Goal: Task Accomplishment & Management: Complete application form

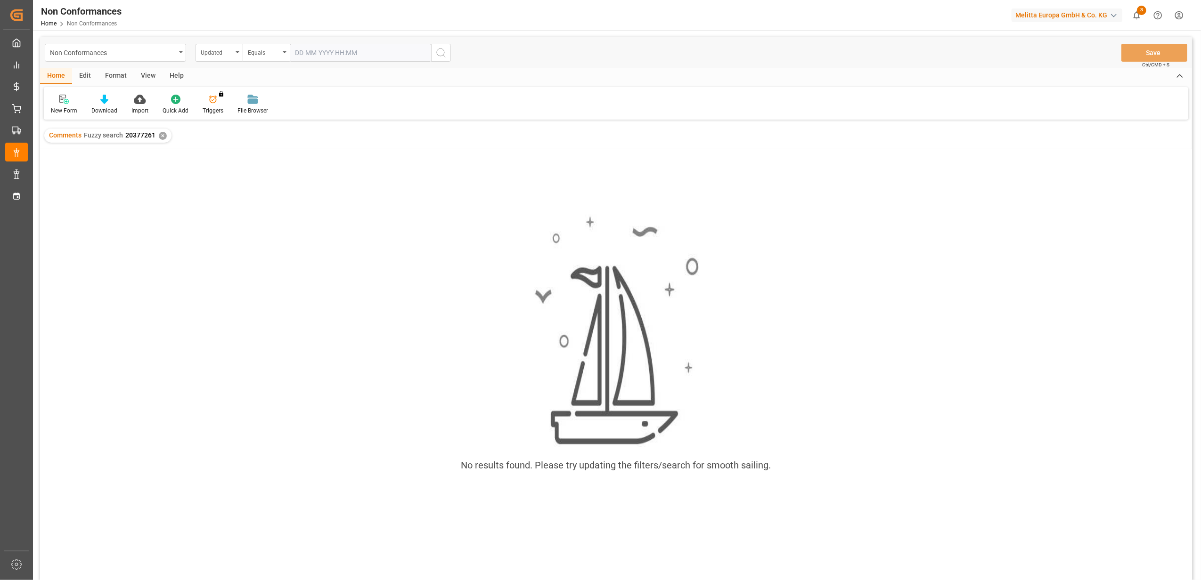
click at [160, 137] on div "✕" at bounding box center [163, 136] width 8 height 8
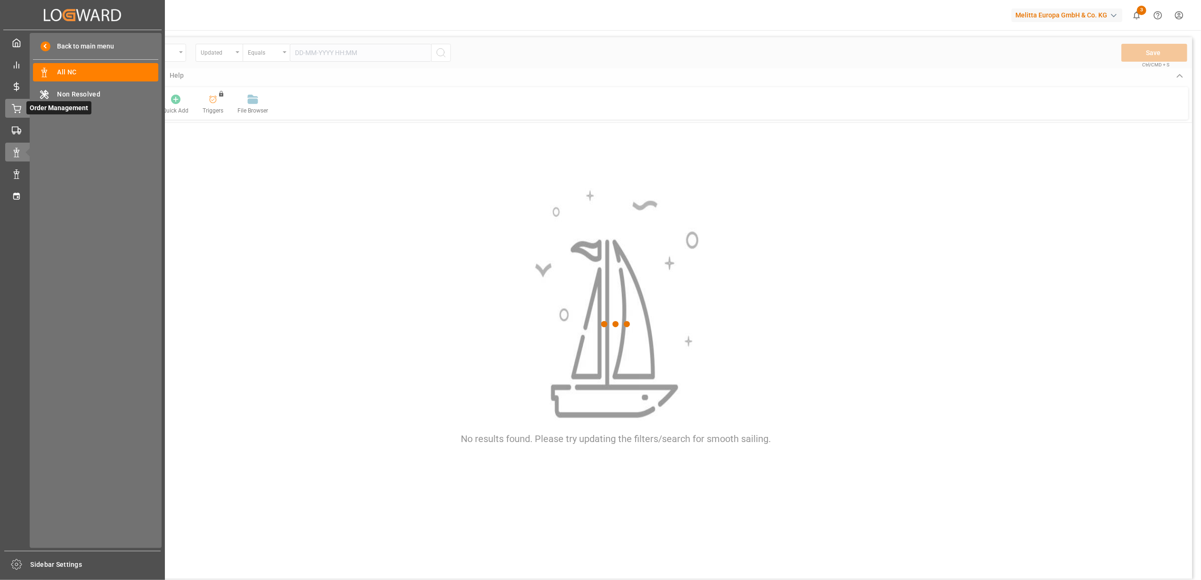
click at [16, 109] on icon at bounding box center [16, 108] width 9 height 9
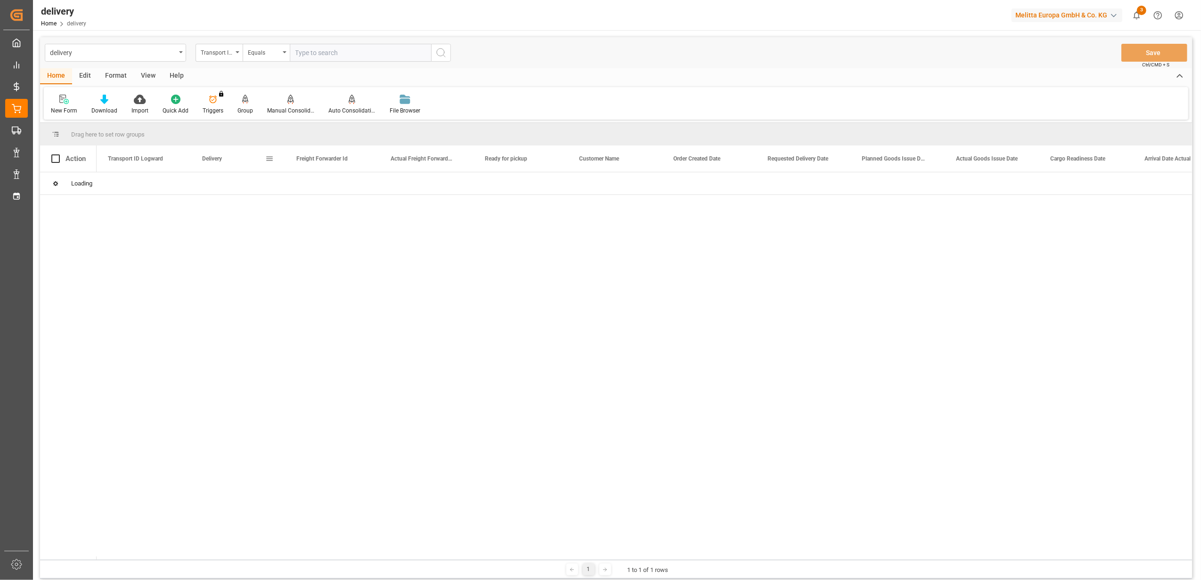
click at [248, 313] on div at bounding box center [644, 366] width 1095 height 388
click at [237, 53] on div "Transport ID Logward" at bounding box center [219, 53] width 47 height 18
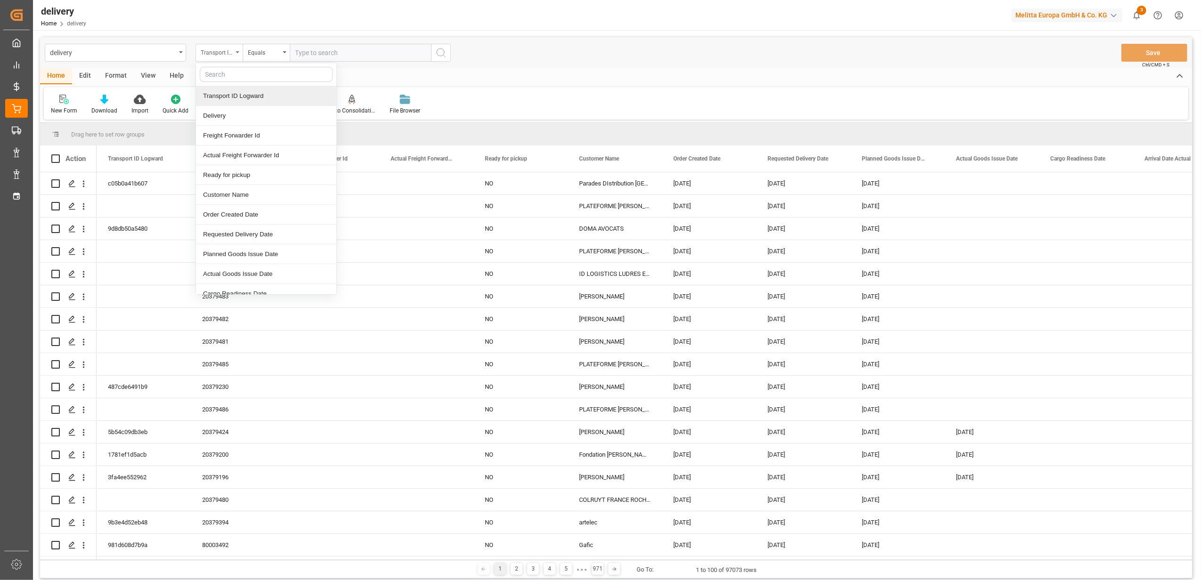
click at [236, 51] on icon "close menu" at bounding box center [238, 52] width 4 height 2
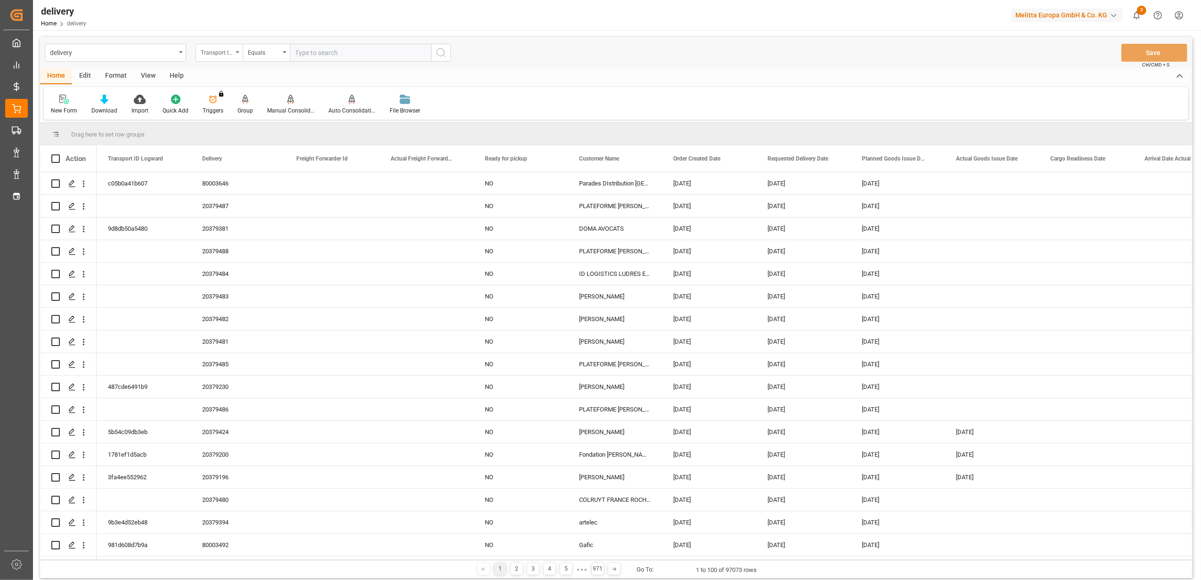
click at [236, 51] on icon "open menu" at bounding box center [238, 52] width 4 height 2
click at [236, 121] on div "Delivery" at bounding box center [266, 116] width 140 height 20
click at [329, 56] on input "text" at bounding box center [360, 53] width 141 height 18
type input "20379057"
click at [441, 51] on icon "search button" at bounding box center [440, 52] width 11 height 11
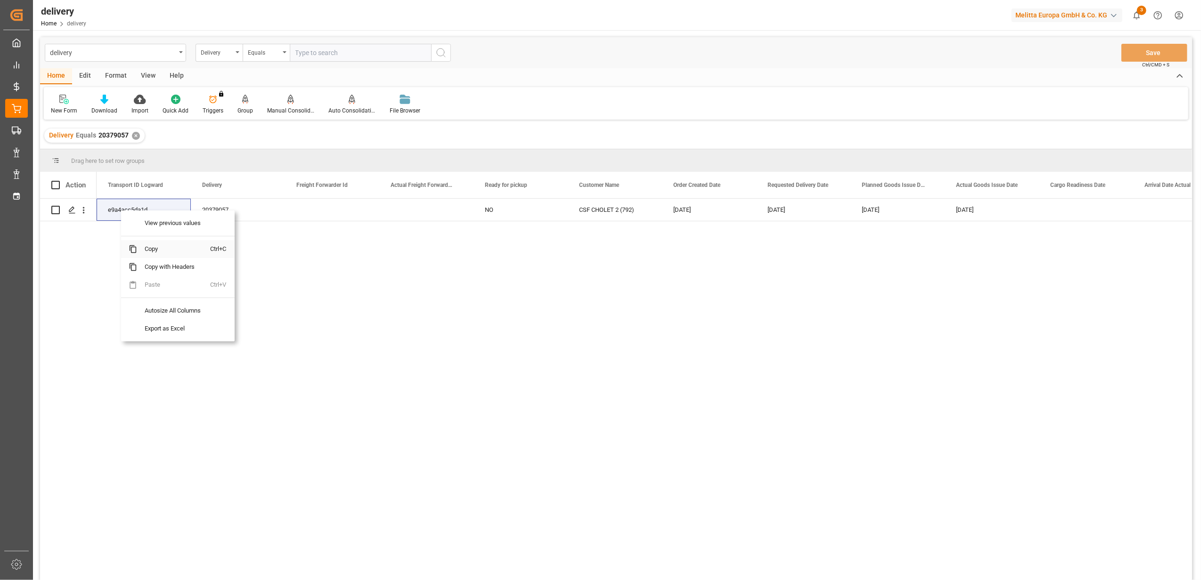
click at [166, 249] on span "Copy" at bounding box center [173, 249] width 73 height 18
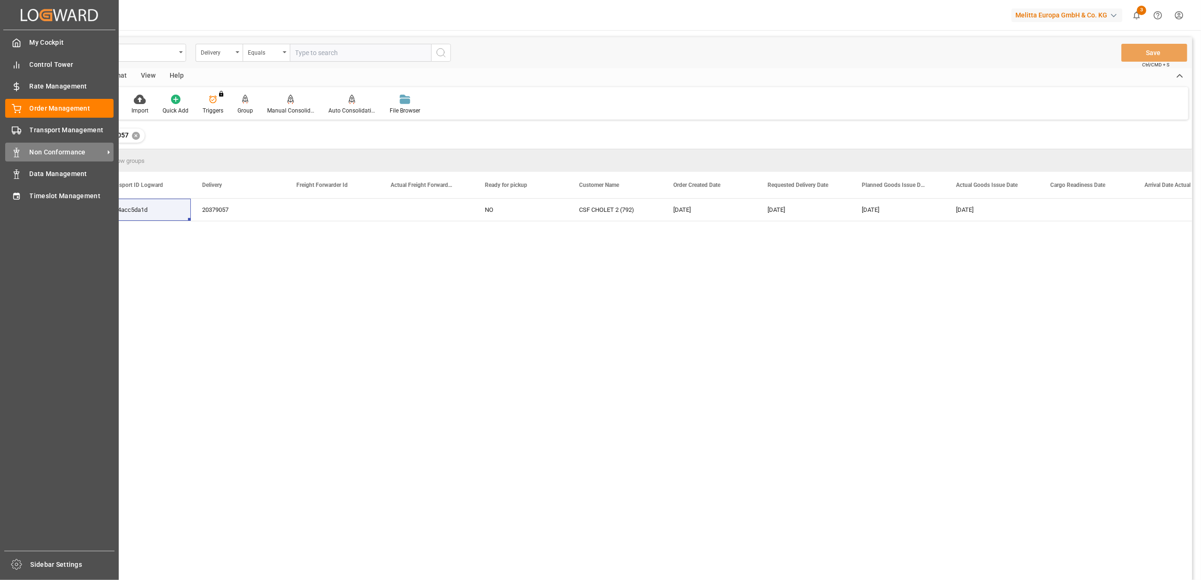
click at [49, 147] on span "Non Conformance" at bounding box center [67, 152] width 74 height 10
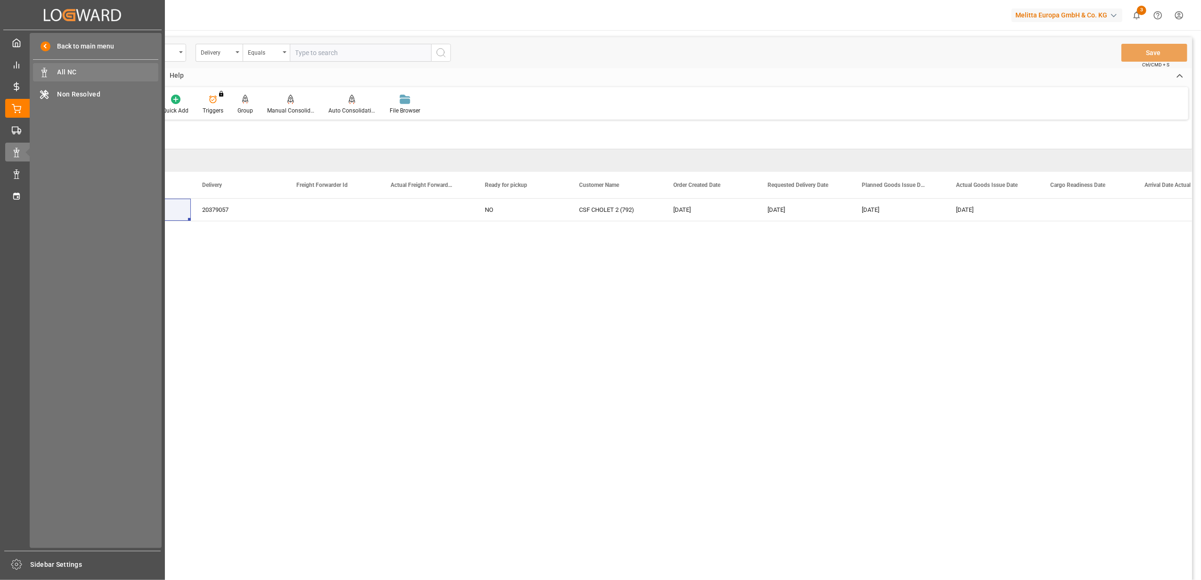
click at [63, 71] on span "All NC" at bounding box center [107, 72] width 101 height 10
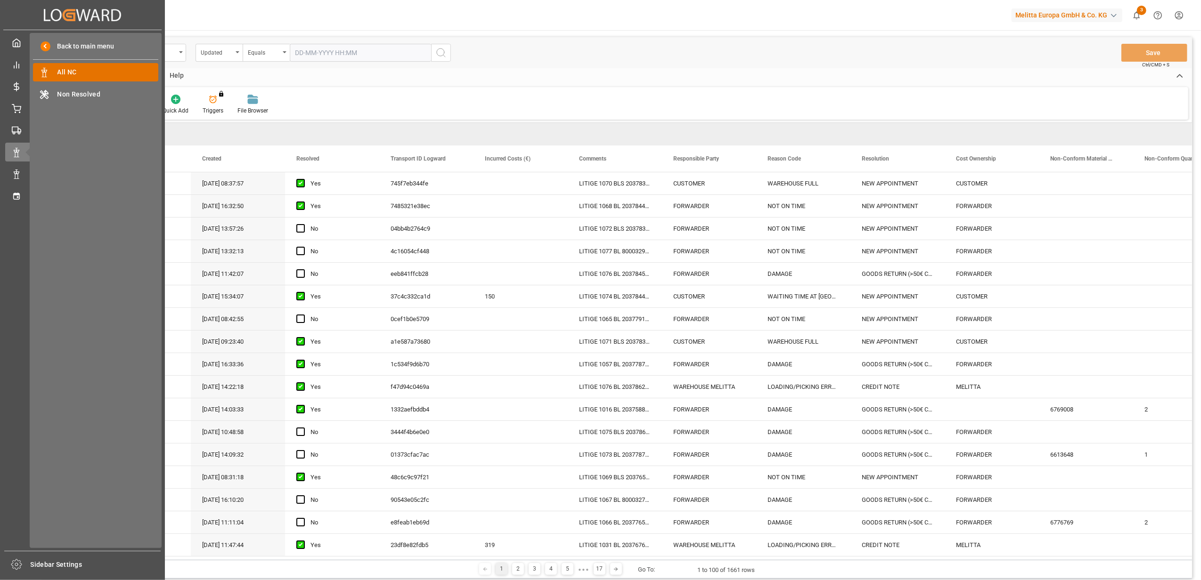
click at [80, 76] on span "All NC" at bounding box center [107, 72] width 101 height 10
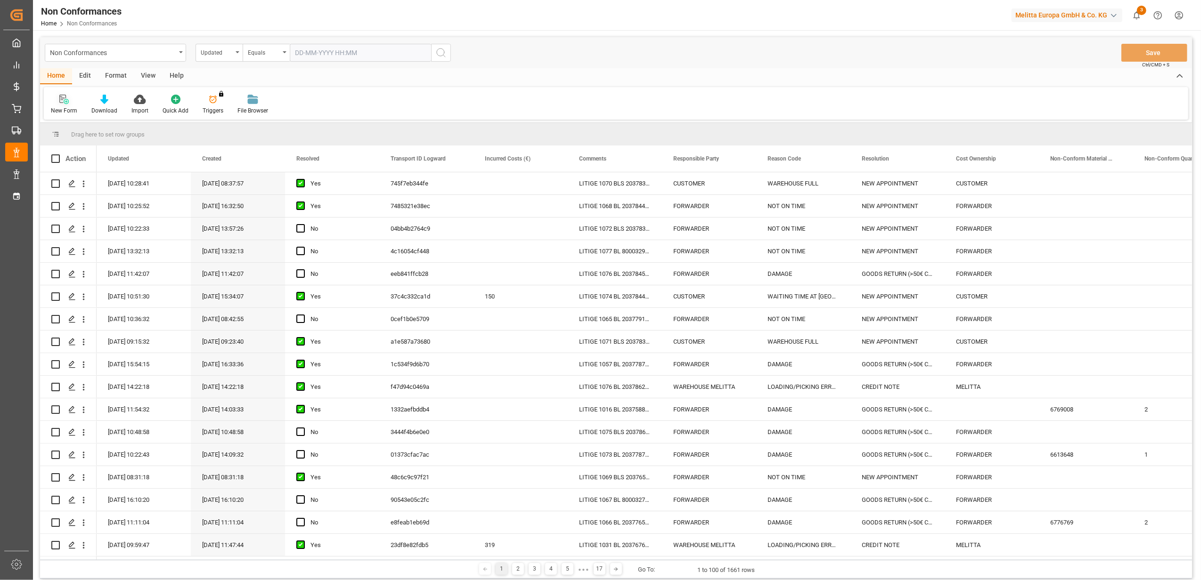
click at [70, 104] on div at bounding box center [64, 99] width 26 height 10
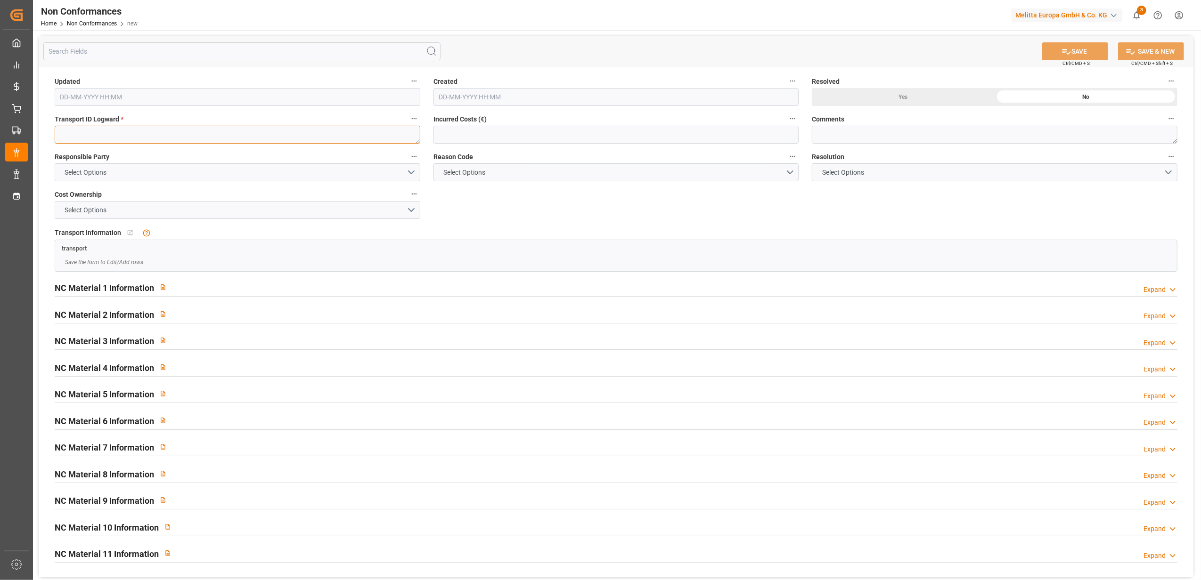
click at [253, 129] on textarea at bounding box center [238, 135] width 366 height 18
paste textarea "e9a4acc5da1d"
type textarea "e9a4acc5da1d"
click at [409, 172] on button "Select Options" at bounding box center [238, 172] width 366 height 18
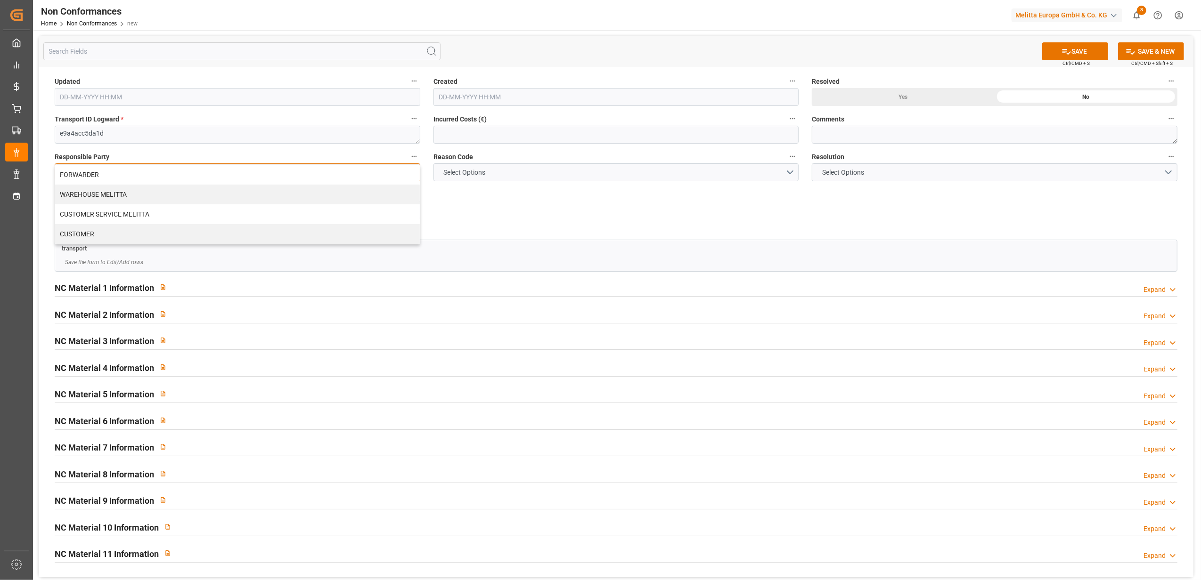
drag, startPoint x: 266, startPoint y: 196, endPoint x: 303, endPoint y: 201, distance: 37.5
click at [266, 196] on div "WAREHOUSE MELITTA" at bounding box center [237, 195] width 365 height 20
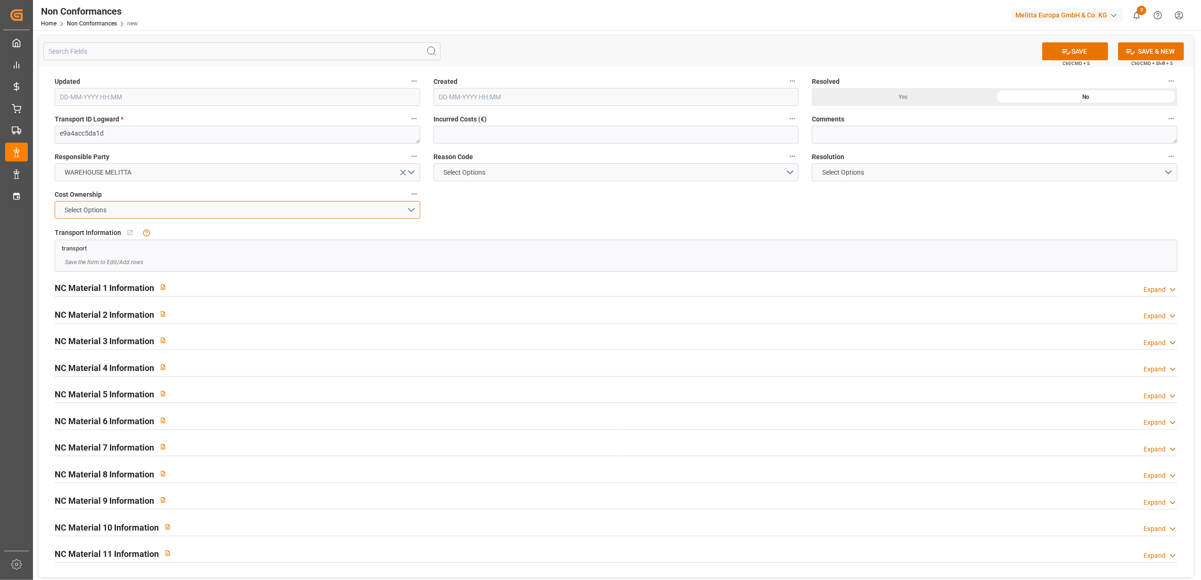
click at [415, 211] on button "Select Options" at bounding box center [238, 210] width 366 height 18
drag, startPoint x: 162, startPoint y: 232, endPoint x: 224, endPoint y: 242, distance: 63.0
click at [165, 232] on div "MELITTA" at bounding box center [237, 232] width 365 height 20
click at [792, 175] on button "Select Options" at bounding box center [616, 172] width 366 height 18
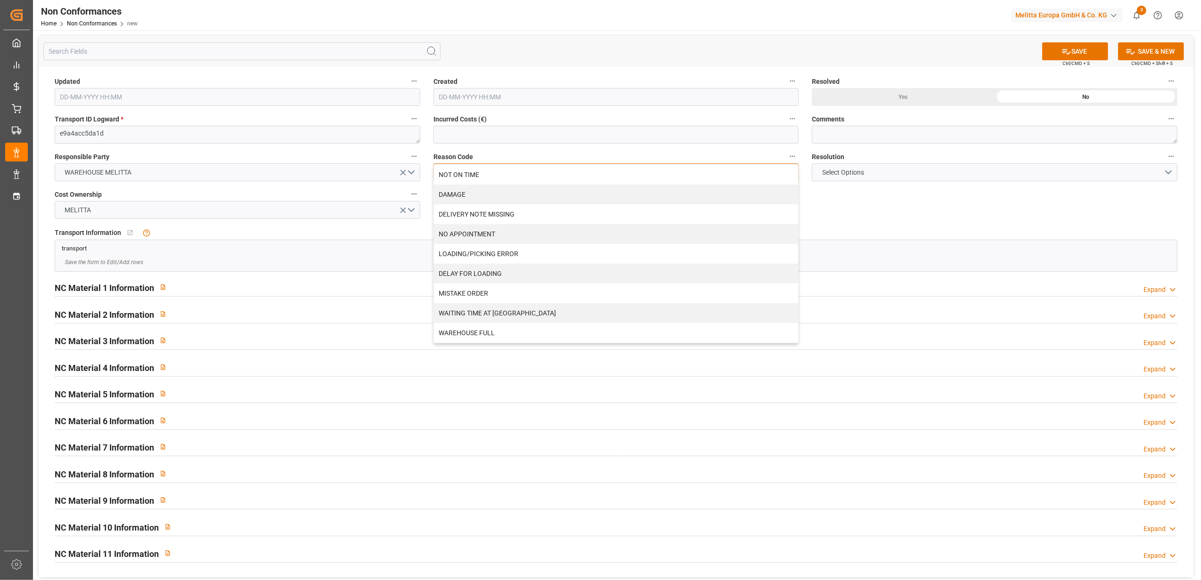
drag, startPoint x: 518, startPoint y: 259, endPoint x: 700, endPoint y: 253, distance: 181.5
click at [519, 259] on div "LOADING/PICKING ERROR" at bounding box center [616, 254] width 365 height 20
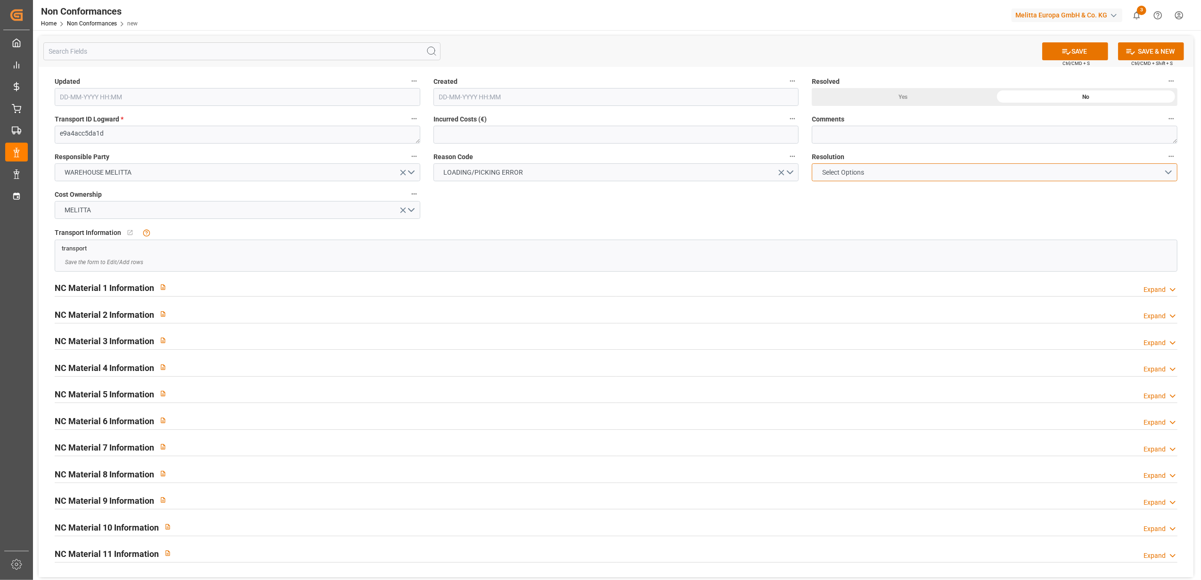
click at [1172, 172] on button "Select Options" at bounding box center [995, 172] width 366 height 18
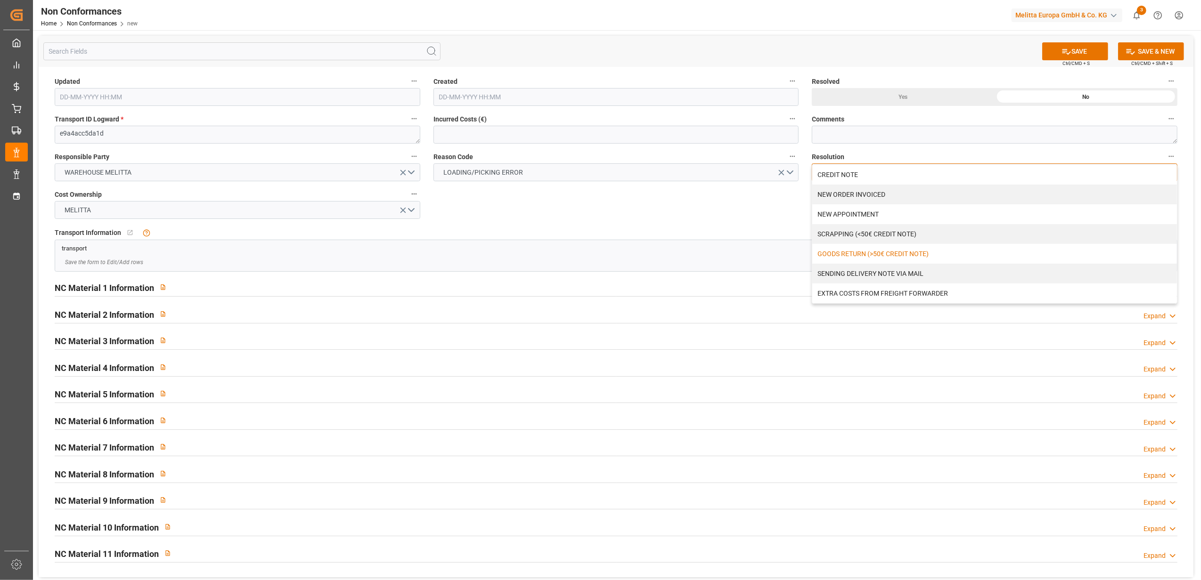
click at [845, 255] on div "GOODS RETURN (>50€ CREDIT NOTE)" at bounding box center [994, 254] width 365 height 20
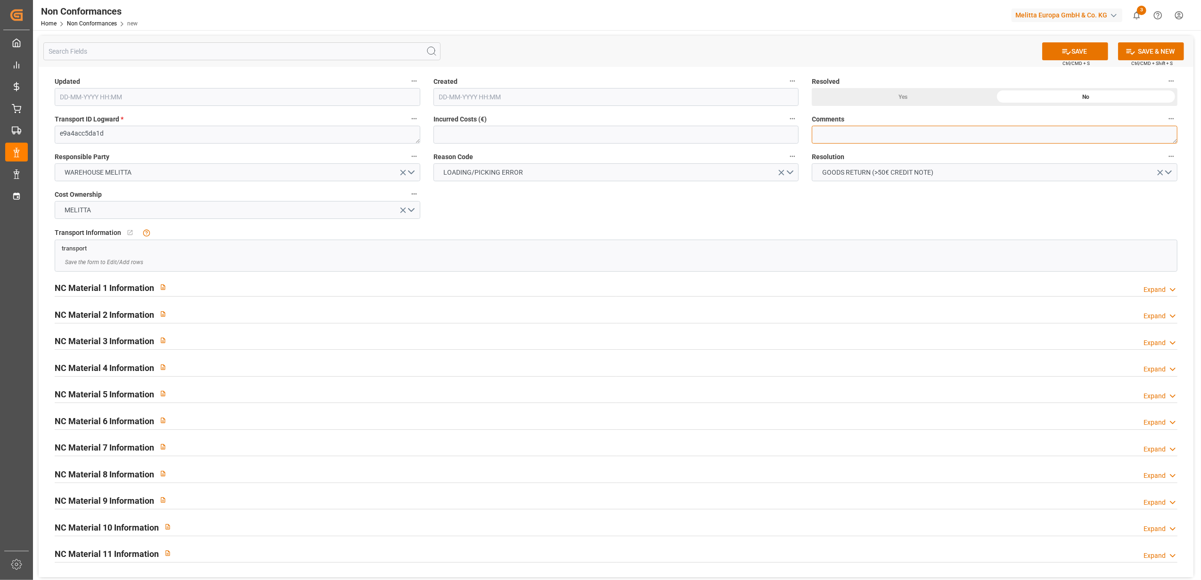
click at [816, 136] on textarea at bounding box center [995, 135] width 366 height 18
type textarea "LITIGE 1078 BL 20379057 Surplus 12 colis porte Capsule // EN RETOUR"
click at [1094, 53] on button "SAVE" at bounding box center [1075, 51] width 66 height 18
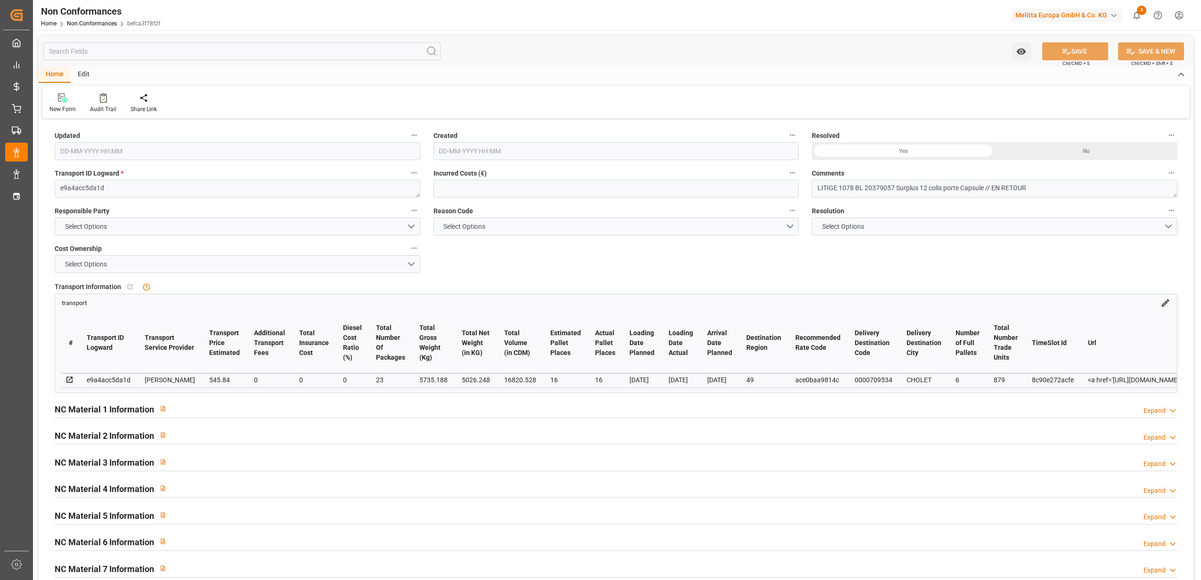
type input "30-09-2025 14:16"
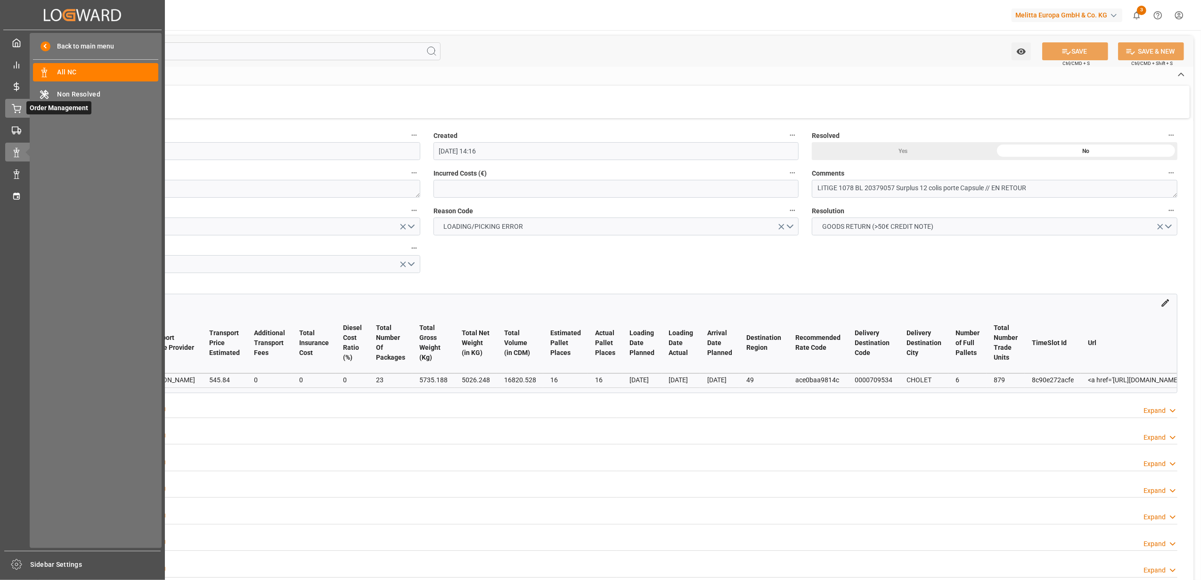
click at [23, 102] on div "Order Management Order Management" at bounding box center [82, 108] width 155 height 18
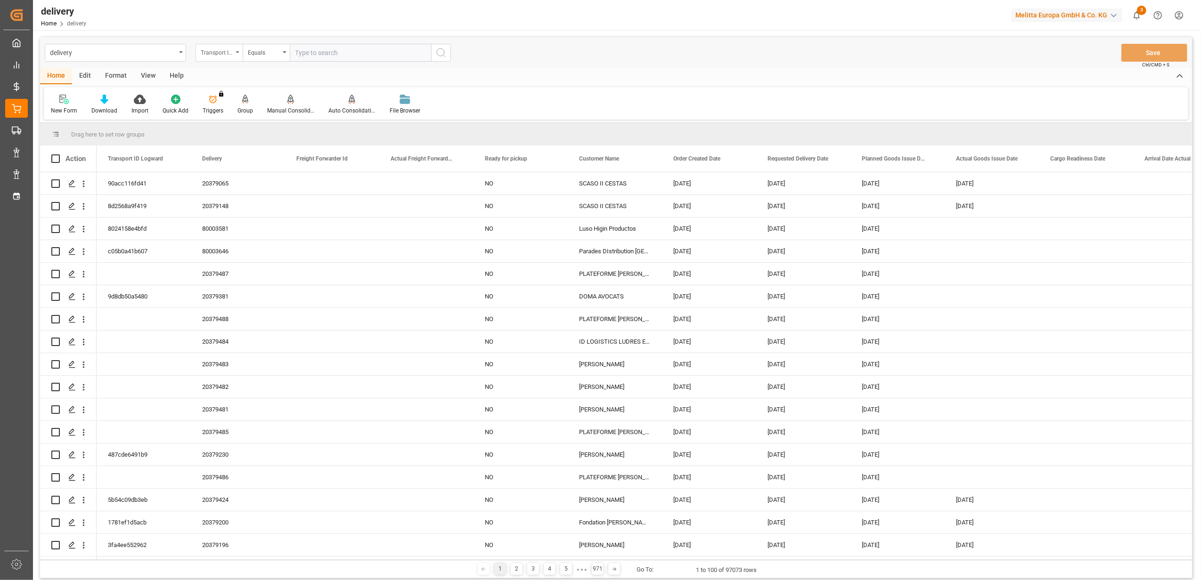
click at [236, 52] on icon "open menu" at bounding box center [238, 52] width 4 height 2
click at [253, 123] on div "Delivery" at bounding box center [266, 116] width 140 height 20
drag, startPoint x: 349, startPoint y: 55, endPoint x: 360, endPoint y: 55, distance: 11.3
click at [350, 55] on input "text" at bounding box center [360, 53] width 141 height 18
type input "20377451"
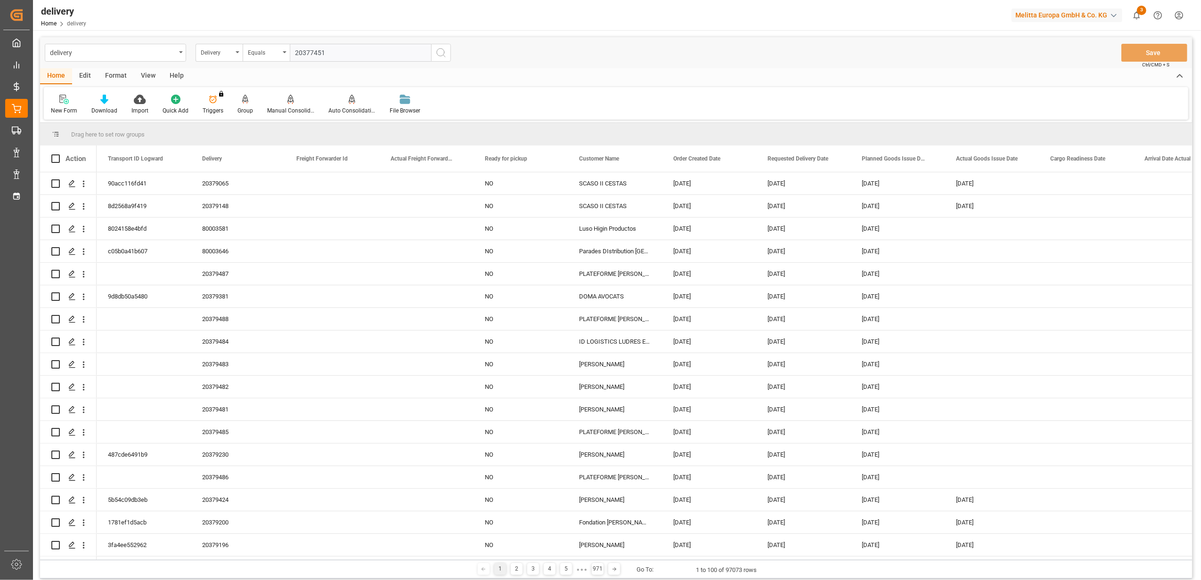
click at [441, 51] on icon "search button" at bounding box center [440, 52] width 11 height 11
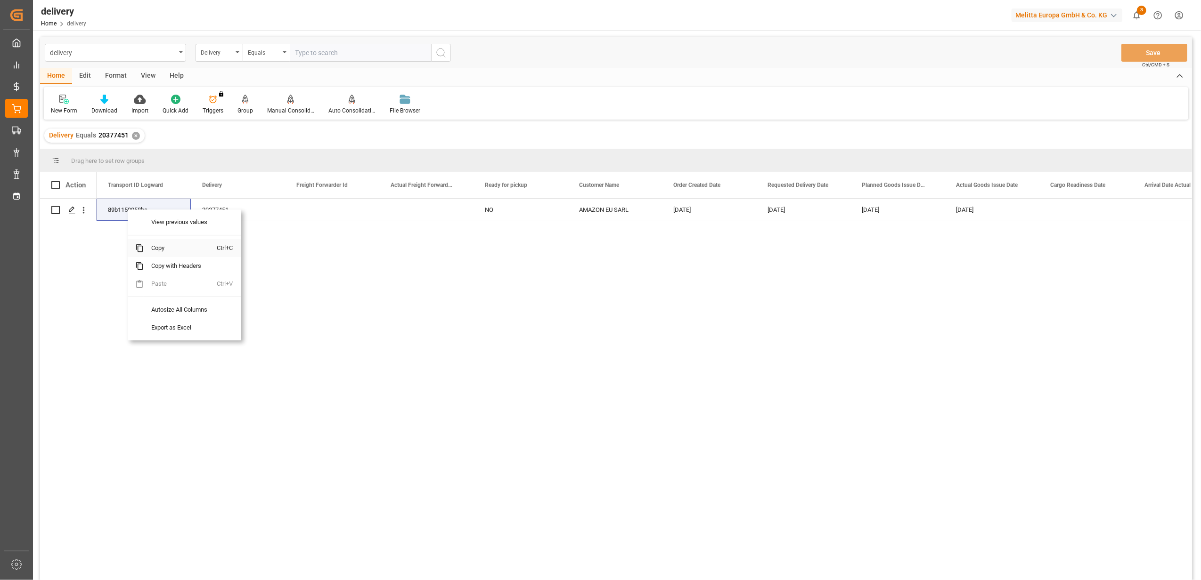
click at [166, 245] on span "Copy" at bounding box center [180, 248] width 73 height 18
click at [60, 97] on icon at bounding box center [63, 99] width 9 height 9
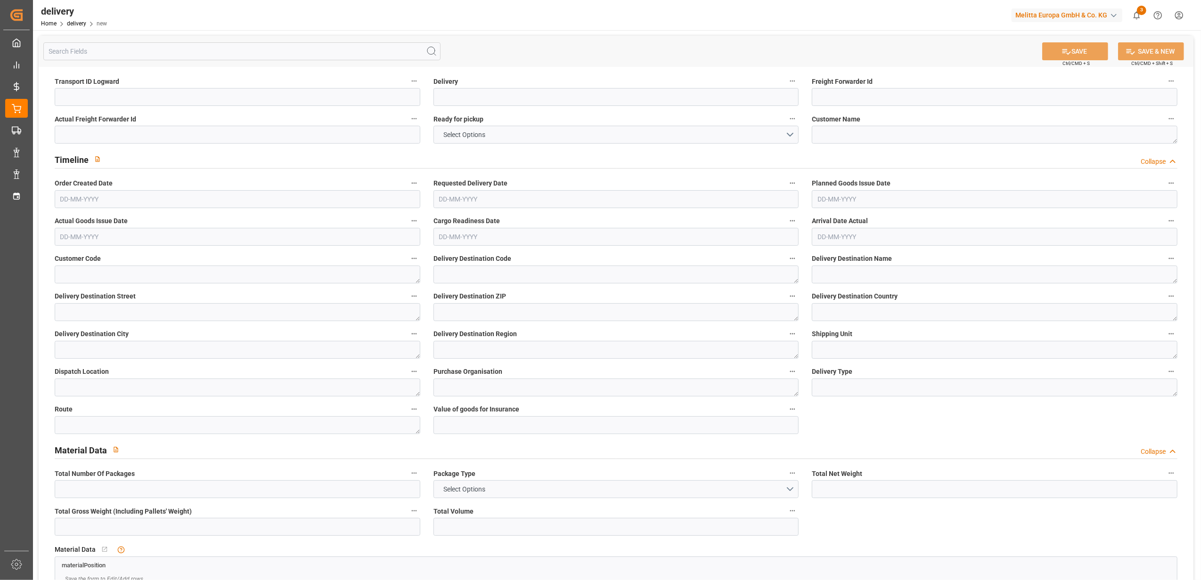
type input "0"
type input "101"
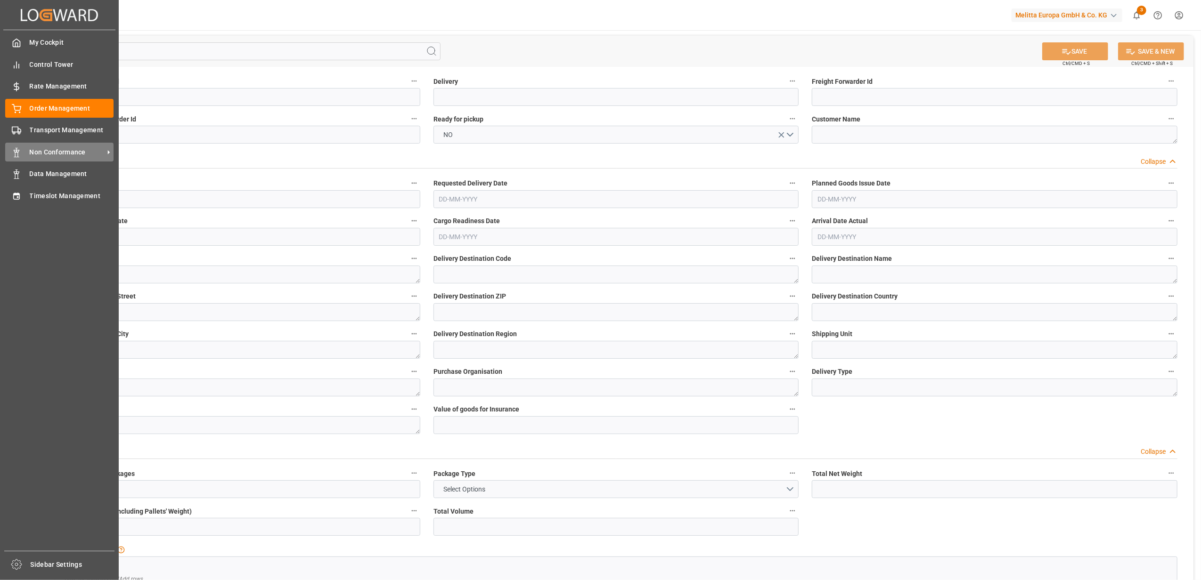
click at [47, 151] on span "Non Conformance" at bounding box center [67, 152] width 74 height 10
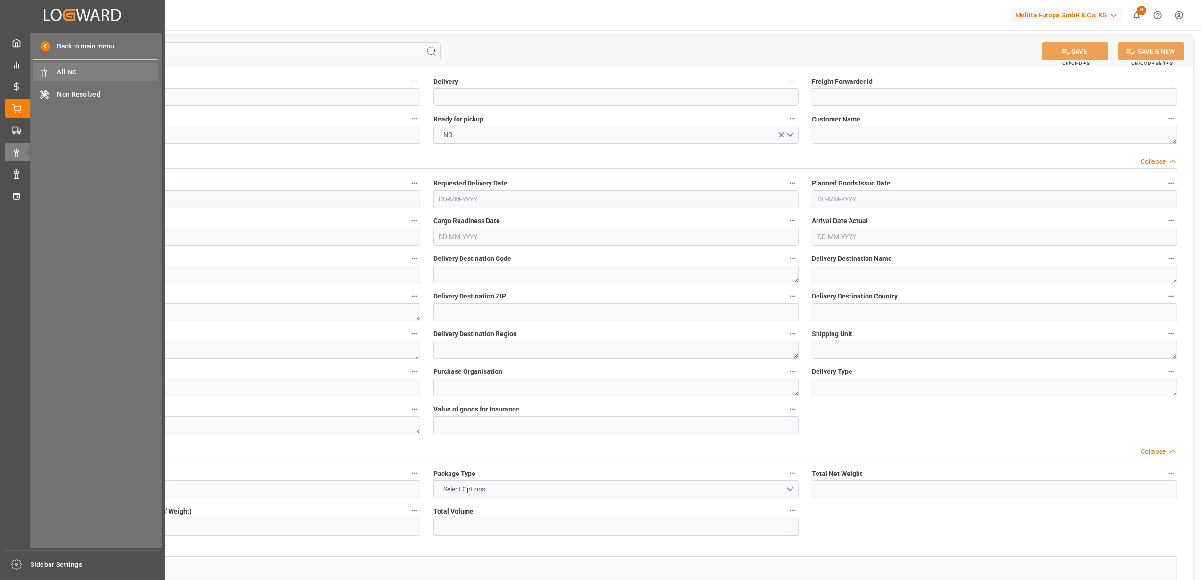
click at [65, 70] on span "All NC" at bounding box center [107, 72] width 101 height 10
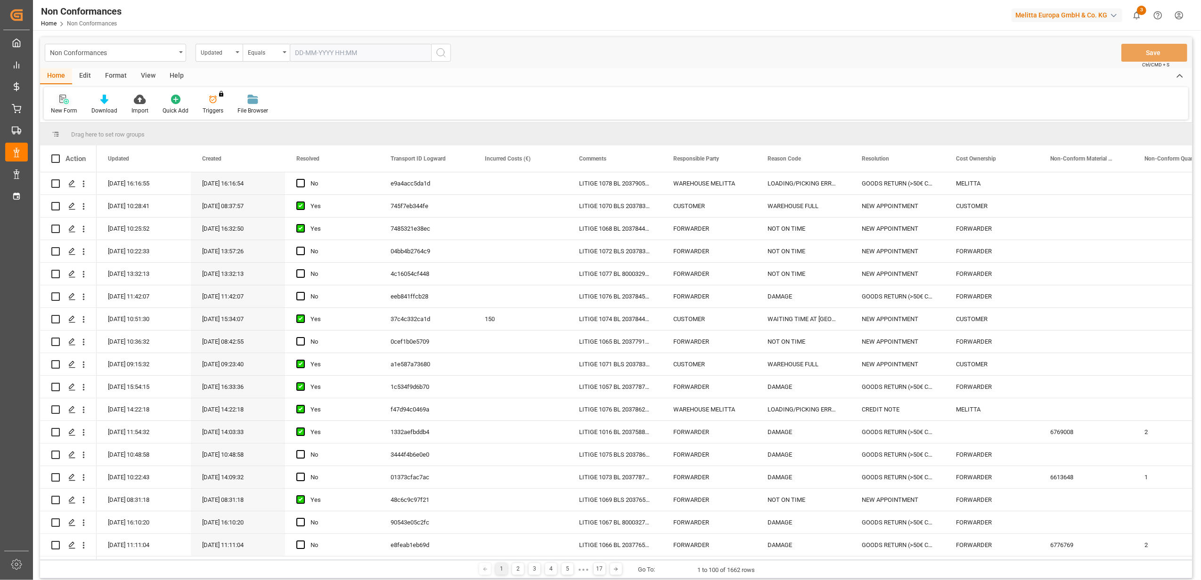
click at [63, 98] on g at bounding box center [63, 99] width 9 height 9
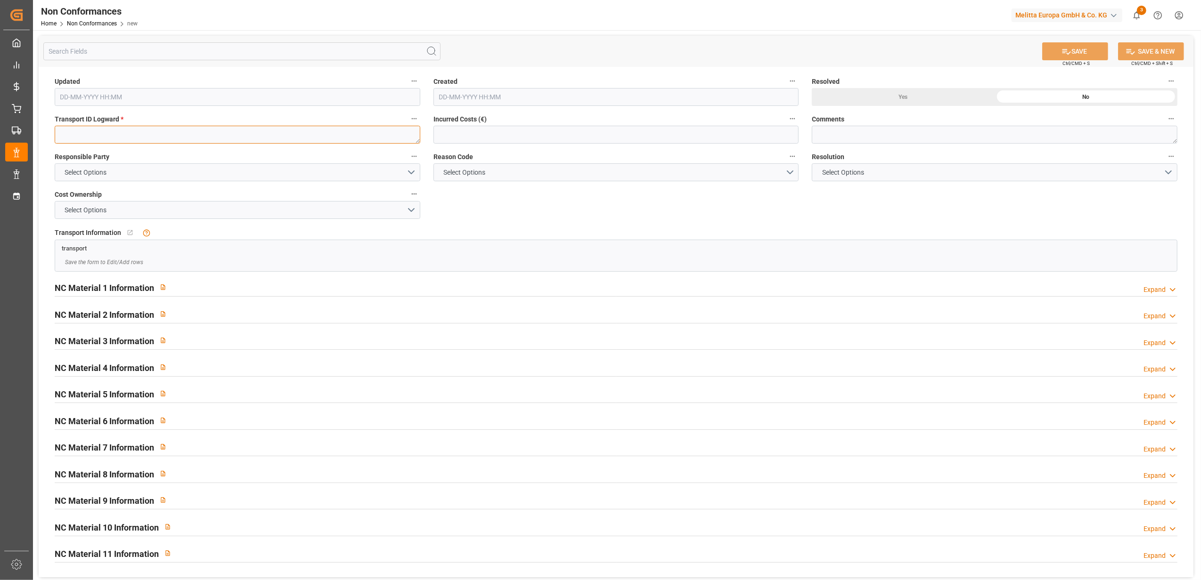
click at [80, 130] on textarea at bounding box center [238, 135] width 366 height 18
paste textarea "89b1159958be"
type textarea "89b1159958be"
click at [410, 171] on button "Select Options" at bounding box center [238, 172] width 366 height 18
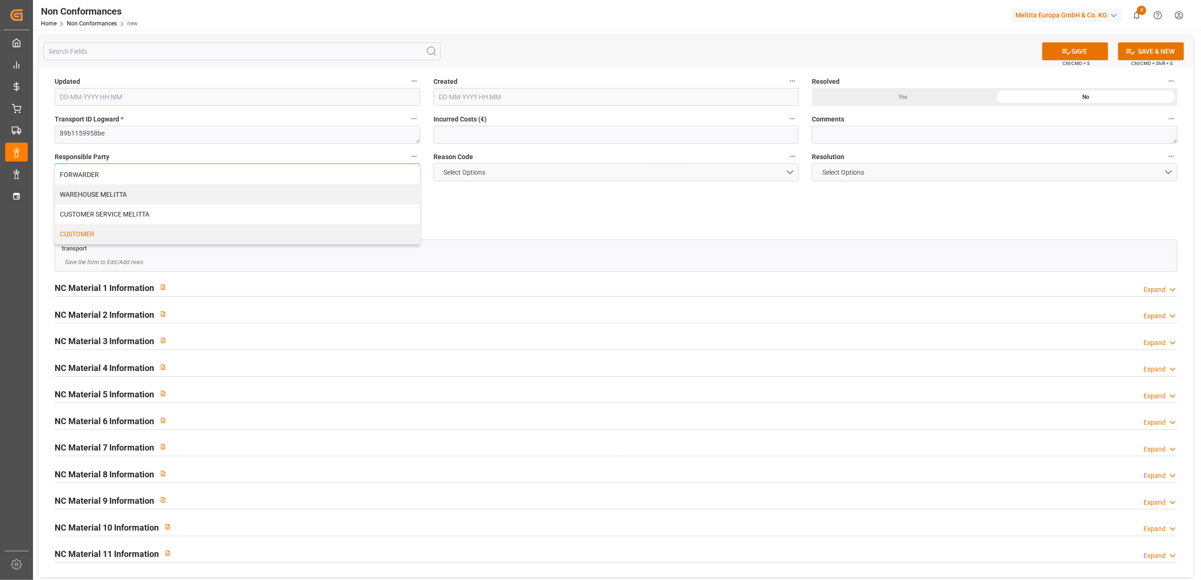
click at [179, 231] on div "CUSTOMER" at bounding box center [237, 234] width 365 height 20
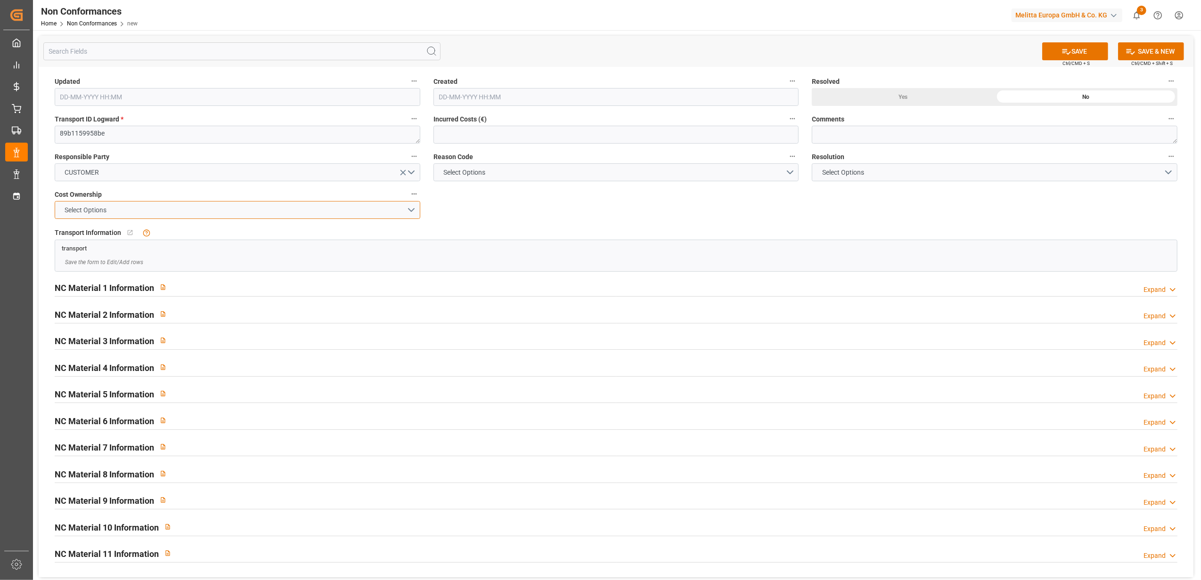
click at [413, 208] on button "Select Options" at bounding box center [238, 210] width 366 height 18
click at [332, 257] on div "CUSTOMER" at bounding box center [237, 252] width 365 height 20
click at [787, 171] on button "Select Options" at bounding box center [616, 172] width 366 height 18
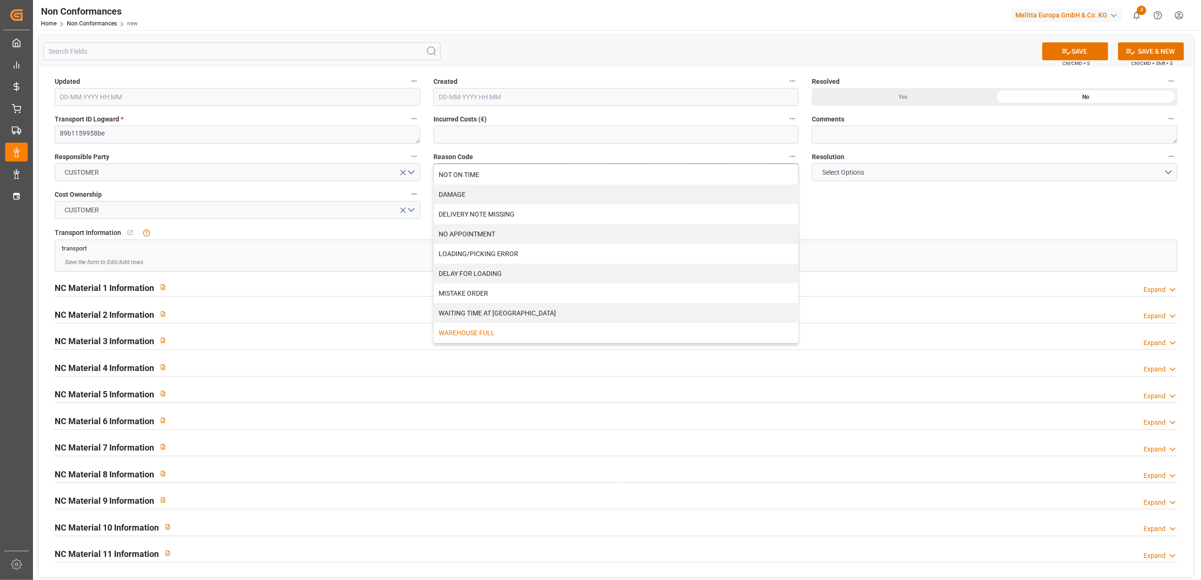
click at [528, 340] on div "WAREHOUSE FULL" at bounding box center [616, 333] width 365 height 20
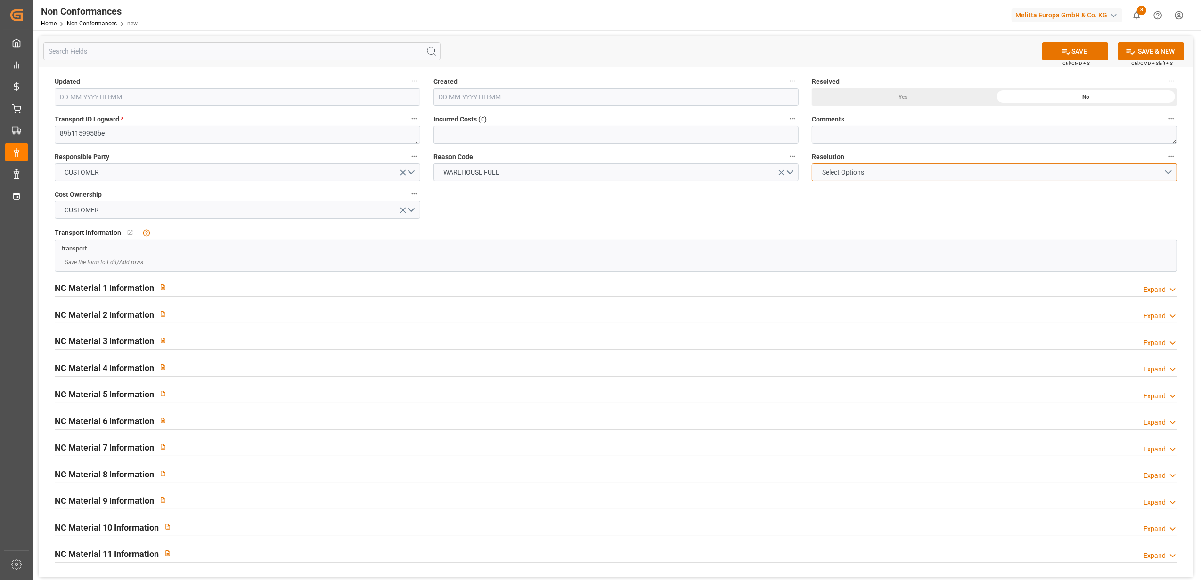
click at [1169, 171] on button "Select Options" at bounding box center [995, 172] width 366 height 18
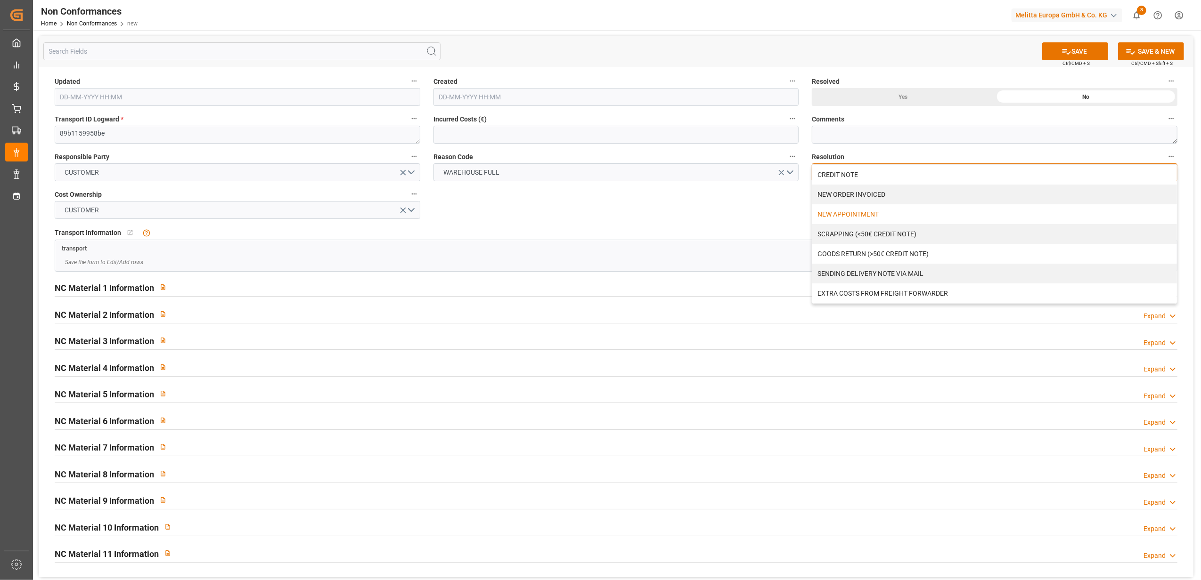
click at [901, 219] on div "NEW APPOINTMENT" at bounding box center [994, 214] width 365 height 20
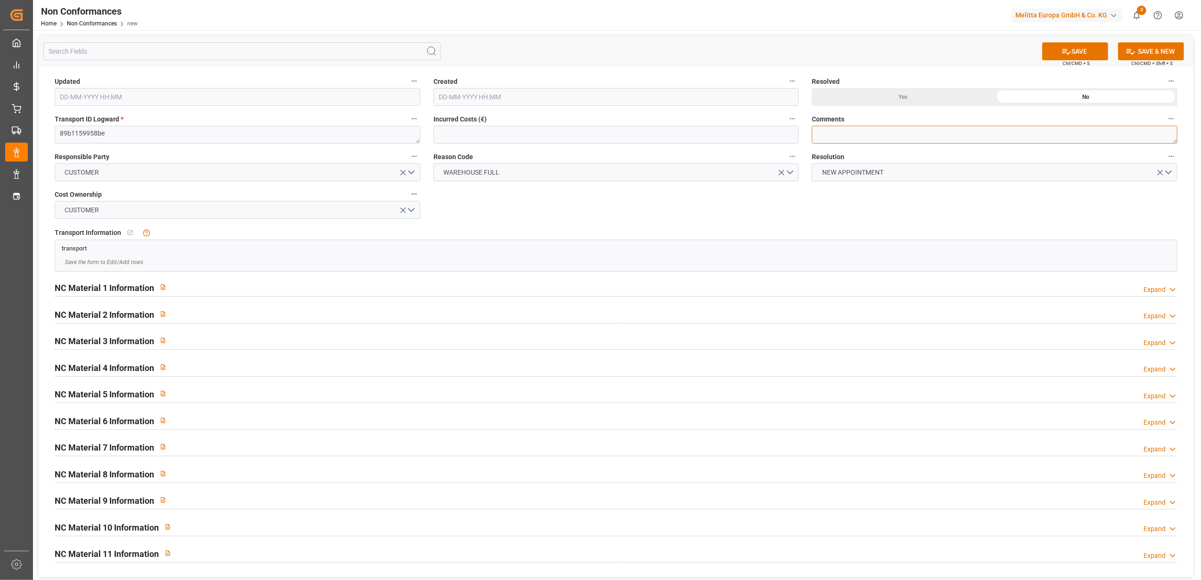
click at [871, 126] on textarea at bounding box center [995, 135] width 366 height 18
click at [928, 133] on textarea "LITIGE 1079 BL 20377451 NON LIVR2 LE 25/9 ENTREPÖT SATURE" at bounding box center [995, 135] width 366 height 18
type textarea "LITIGE 1079 BL 20377451 NON LIVRE LE 25/9 ENTREPÖT SATURE"
click at [1085, 46] on button "SAVE" at bounding box center [1075, 51] width 66 height 18
